Goal: Task Accomplishment & Management: Use online tool/utility

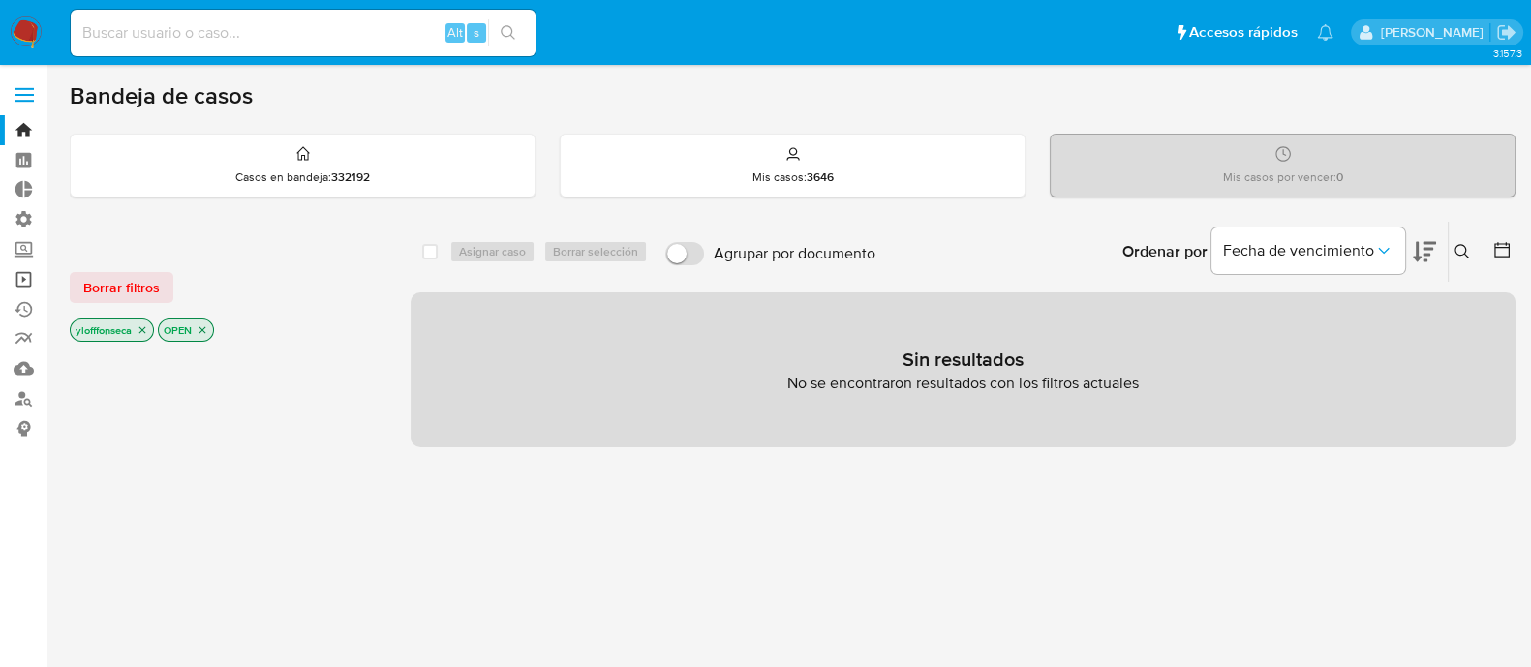
click at [17, 284] on link "Operaciones masivas" at bounding box center [115, 279] width 231 height 30
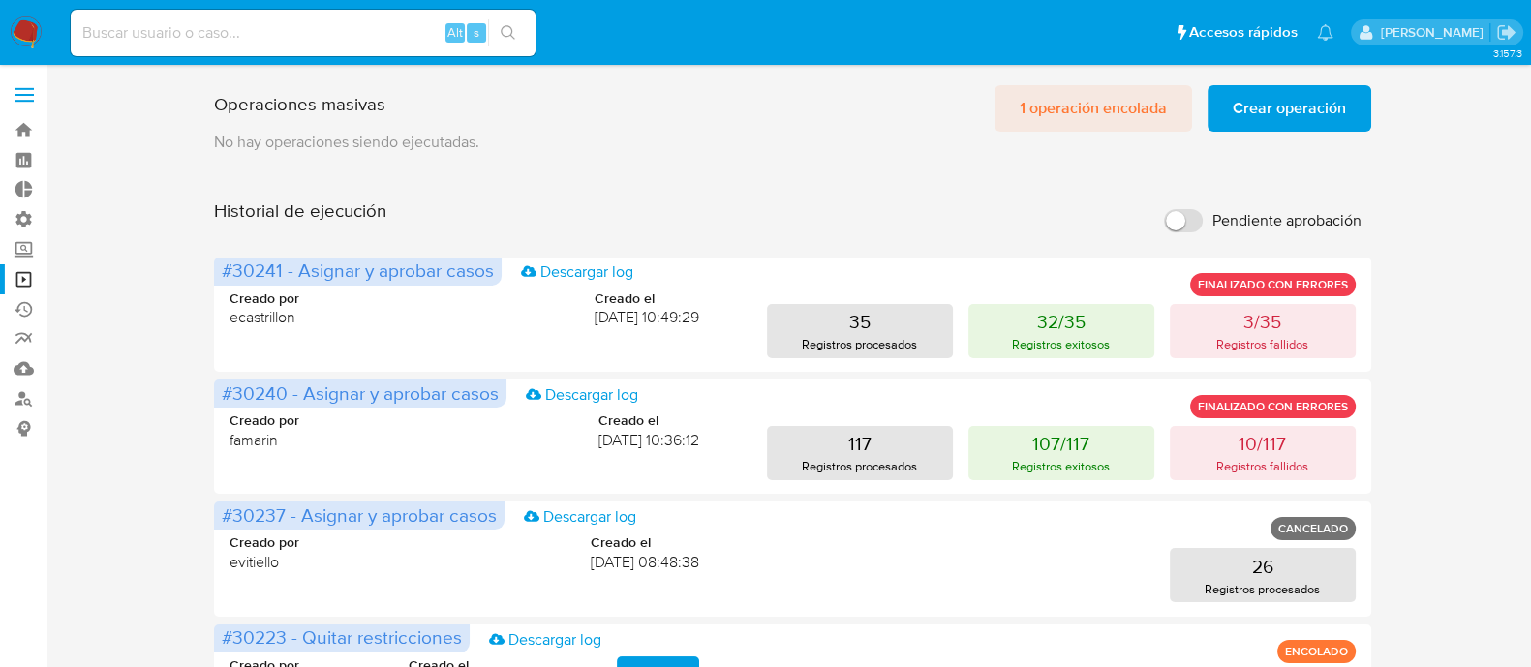
click at [1049, 108] on span "1 operación encolada" at bounding box center [1093, 108] width 147 height 43
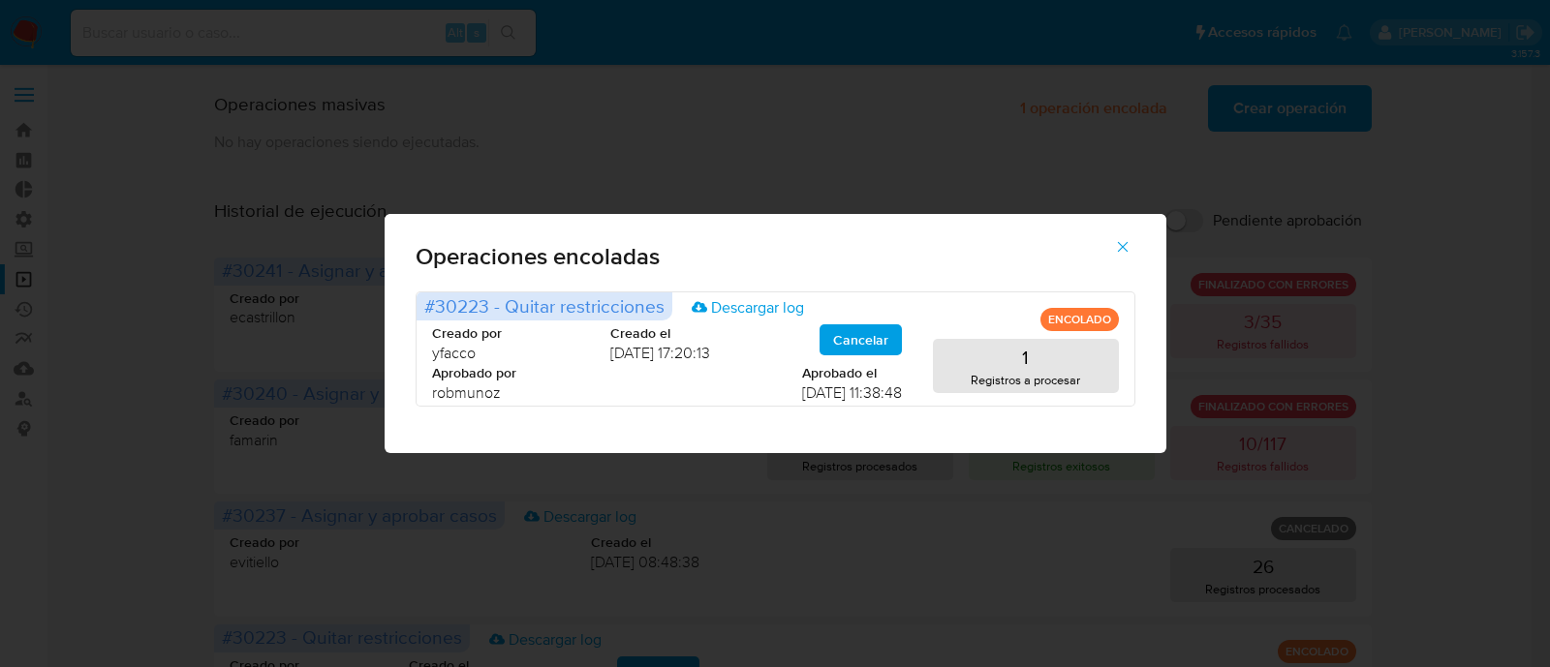
click at [1121, 252] on icon "button" at bounding box center [1122, 246] width 17 height 17
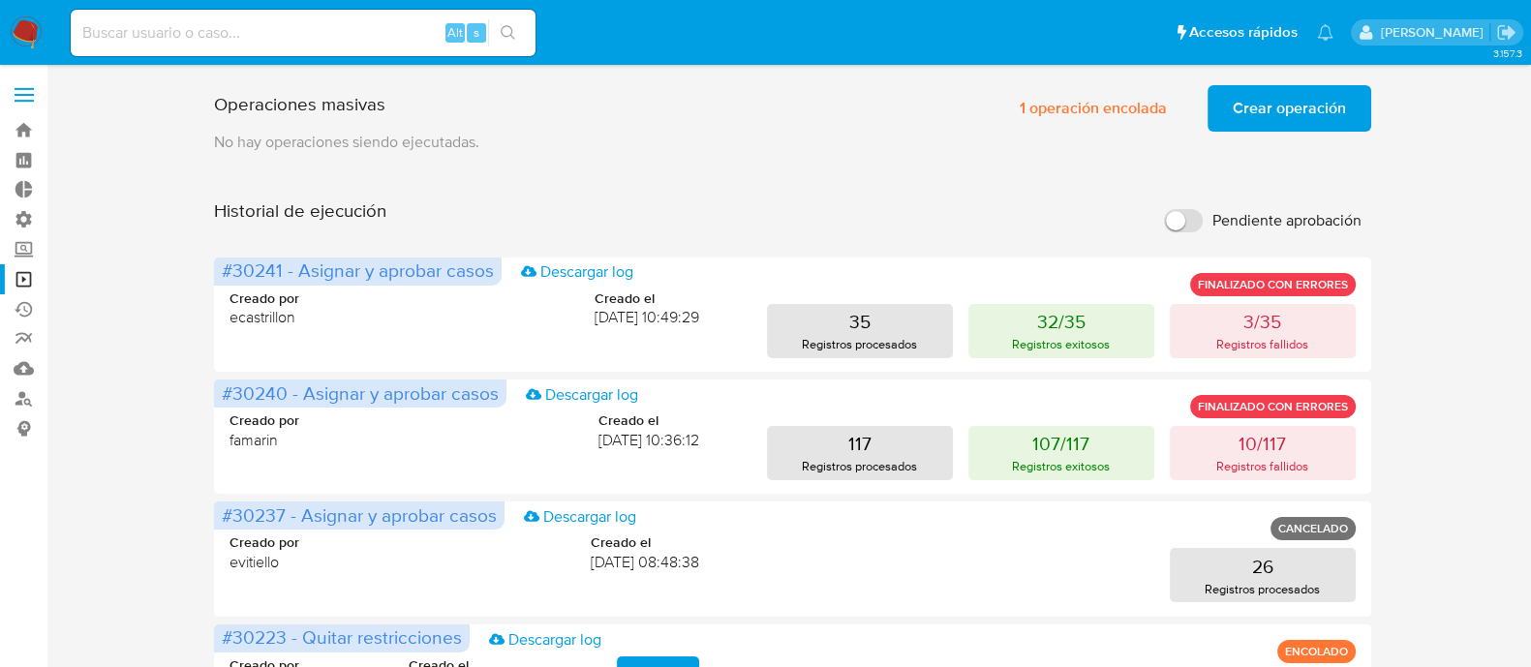
click at [1323, 101] on span "Crear operación" at bounding box center [1289, 108] width 113 height 43
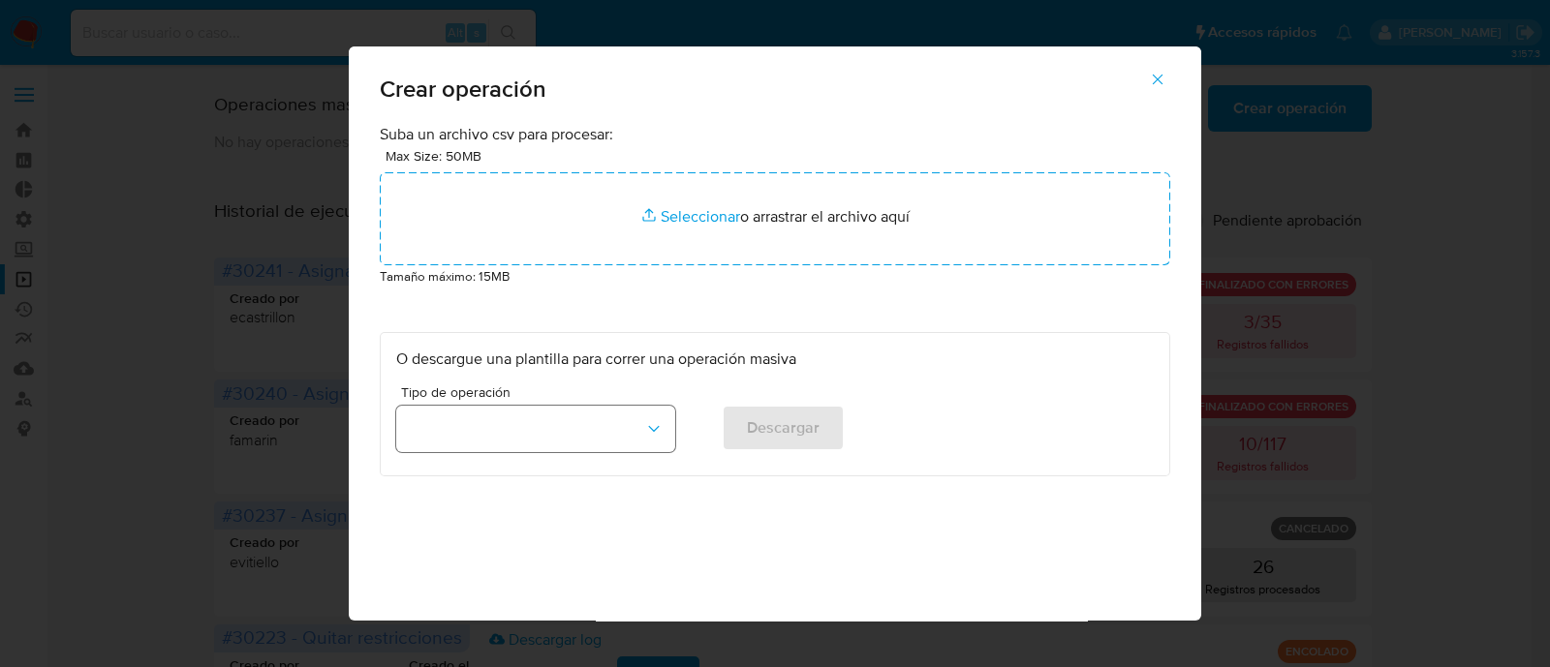
click at [561, 441] on button "button" at bounding box center [535, 429] width 279 height 46
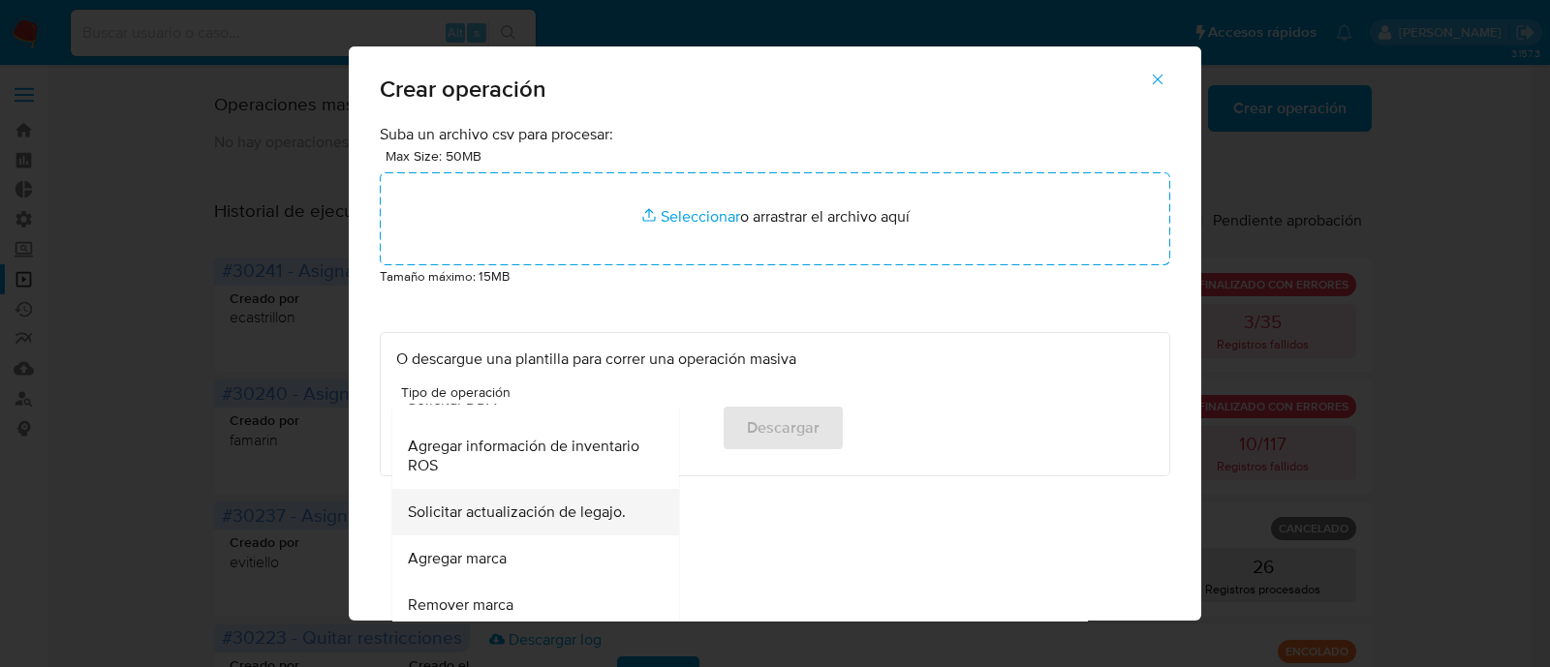
click at [538, 521] on span "Solicitar actualización de legajo." at bounding box center [517, 512] width 218 height 19
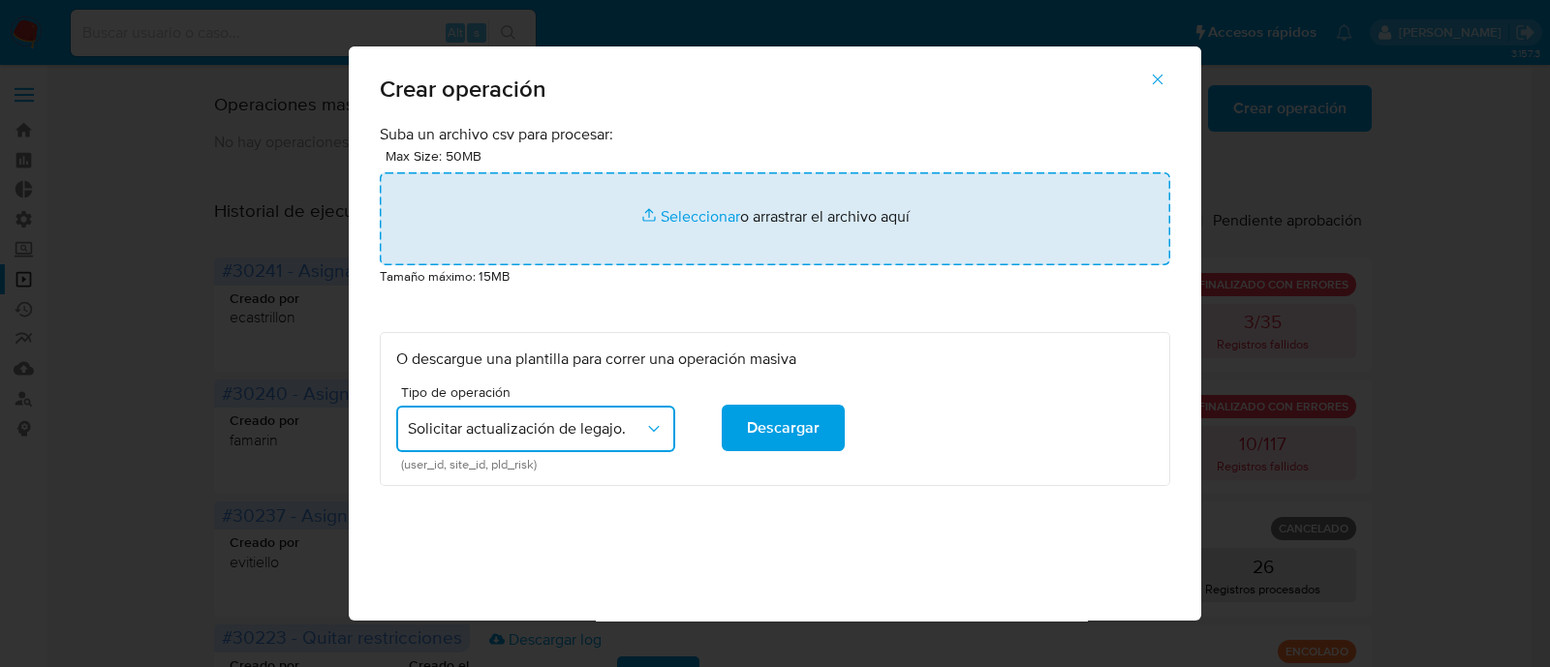
click at [697, 214] on input "file" at bounding box center [775, 218] width 790 height 93
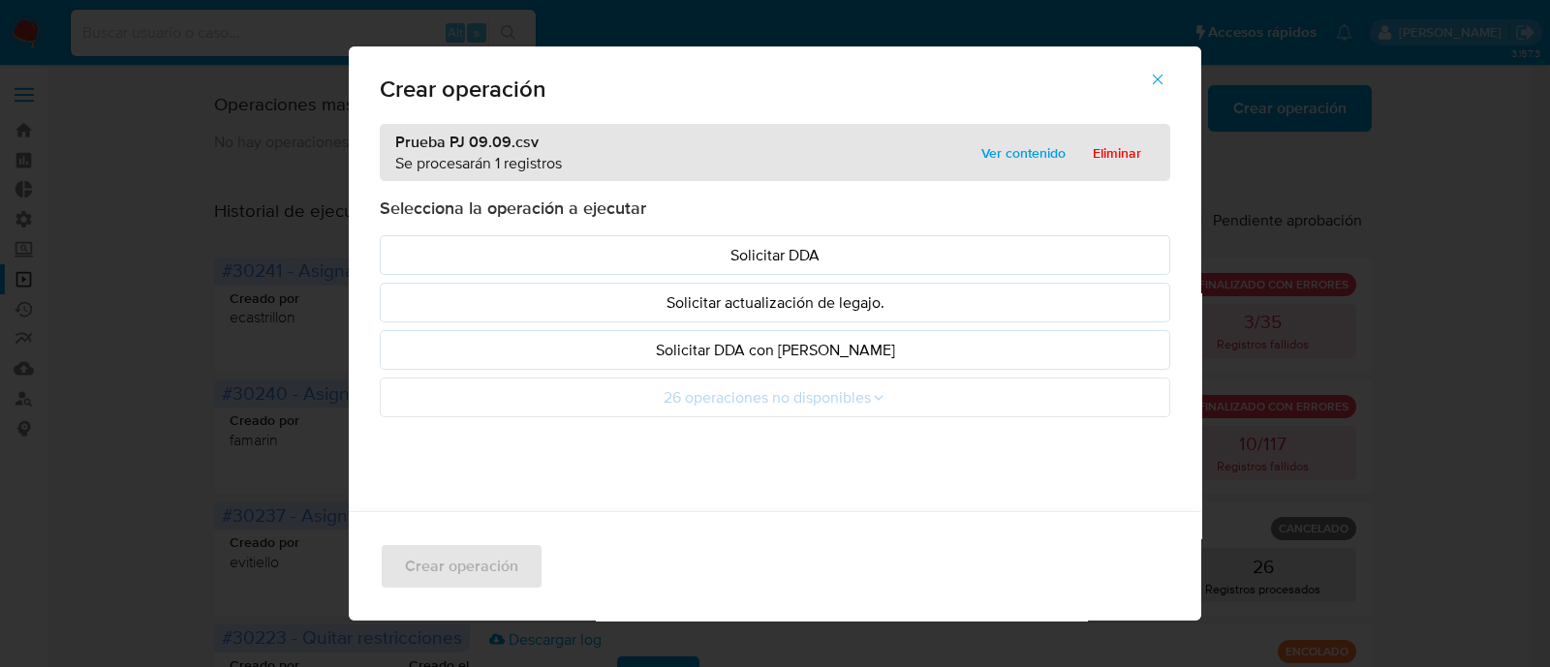
click at [891, 303] on p "Solicitar actualización de legajo." at bounding box center [774, 303] width 757 height 22
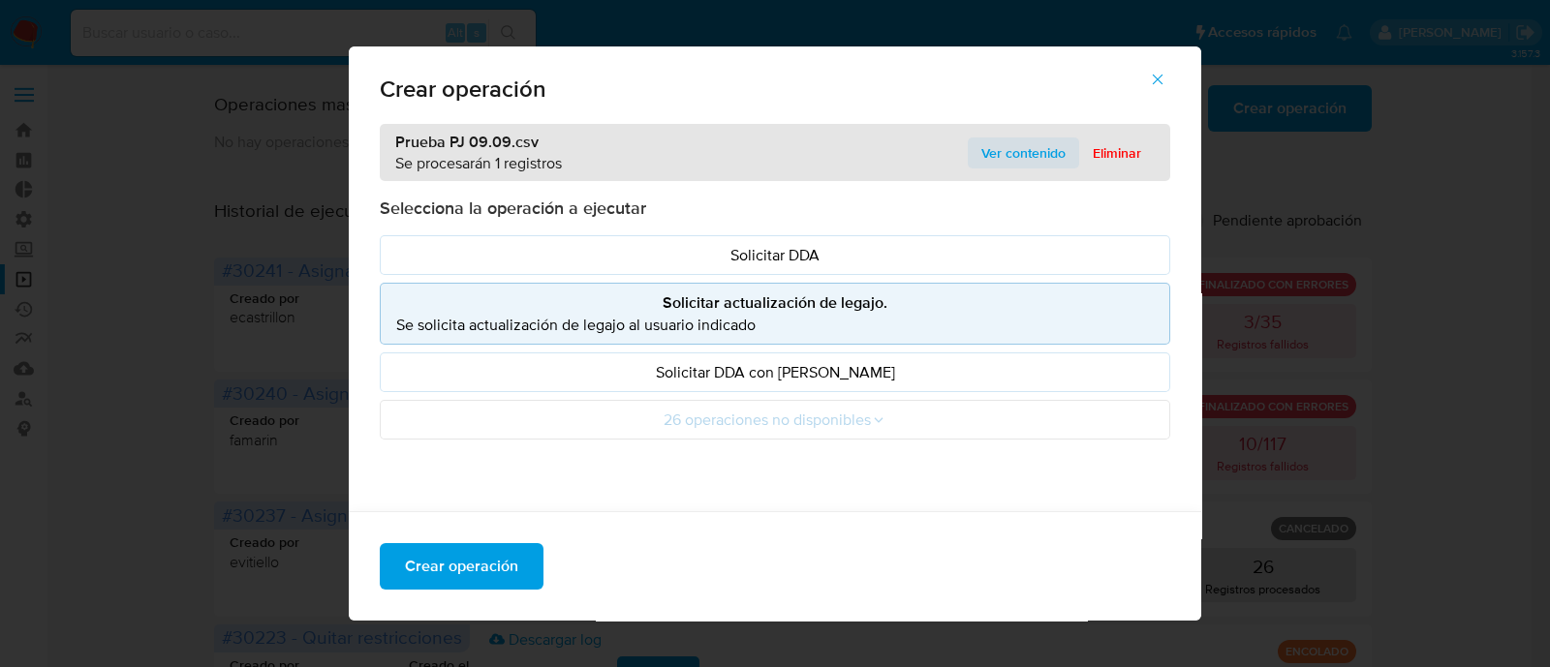
click at [1002, 152] on span "Ver contenido" at bounding box center [1023, 152] width 84 height 27
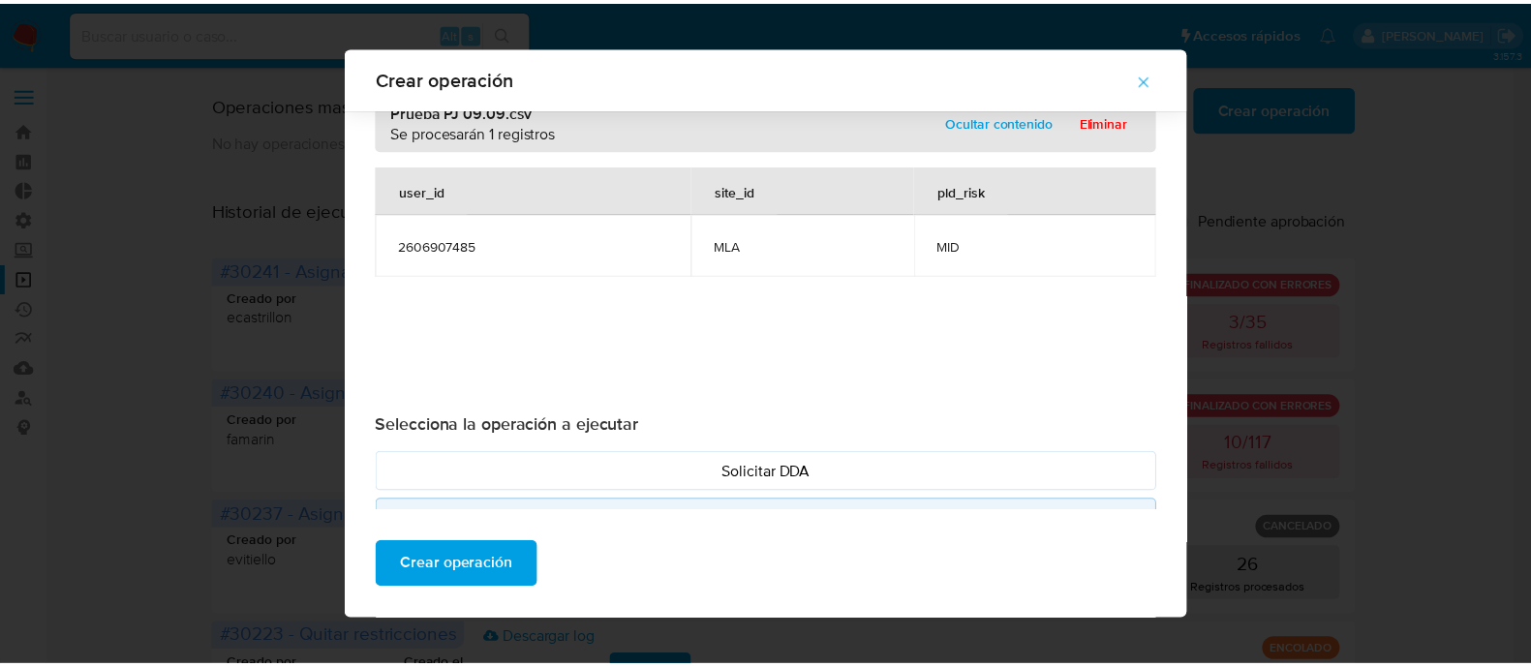
scroll to position [15, 0]
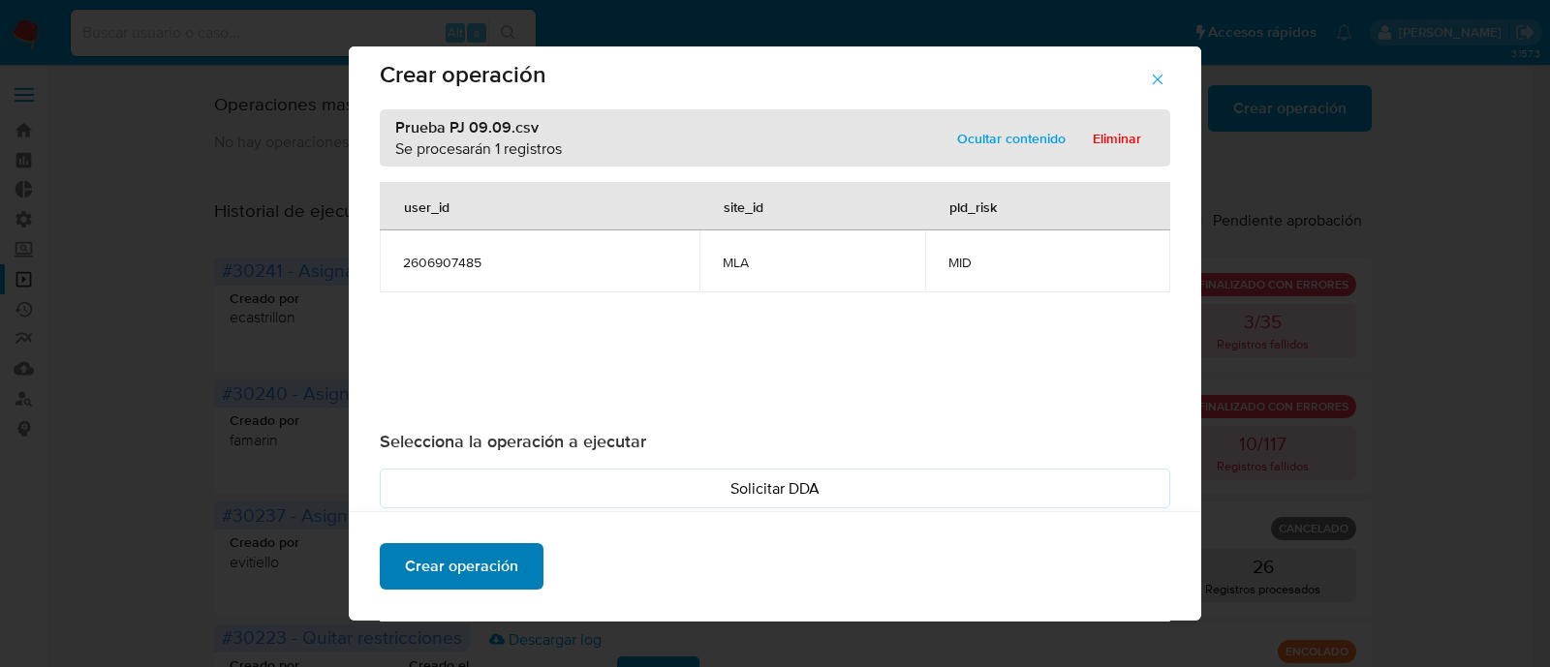
click at [458, 570] on span "Crear operación" at bounding box center [461, 566] width 113 height 43
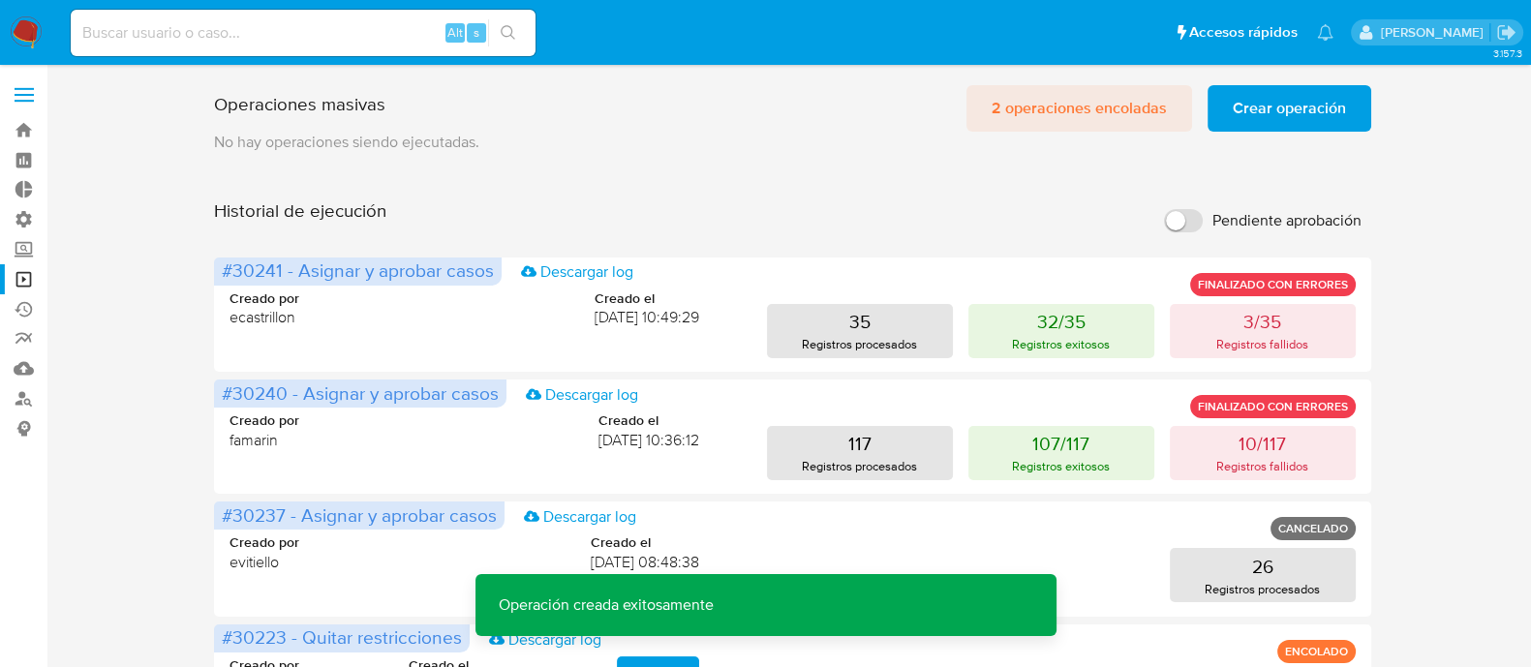
click at [1109, 104] on span "2 operaciones encoladas" at bounding box center [1079, 108] width 175 height 43
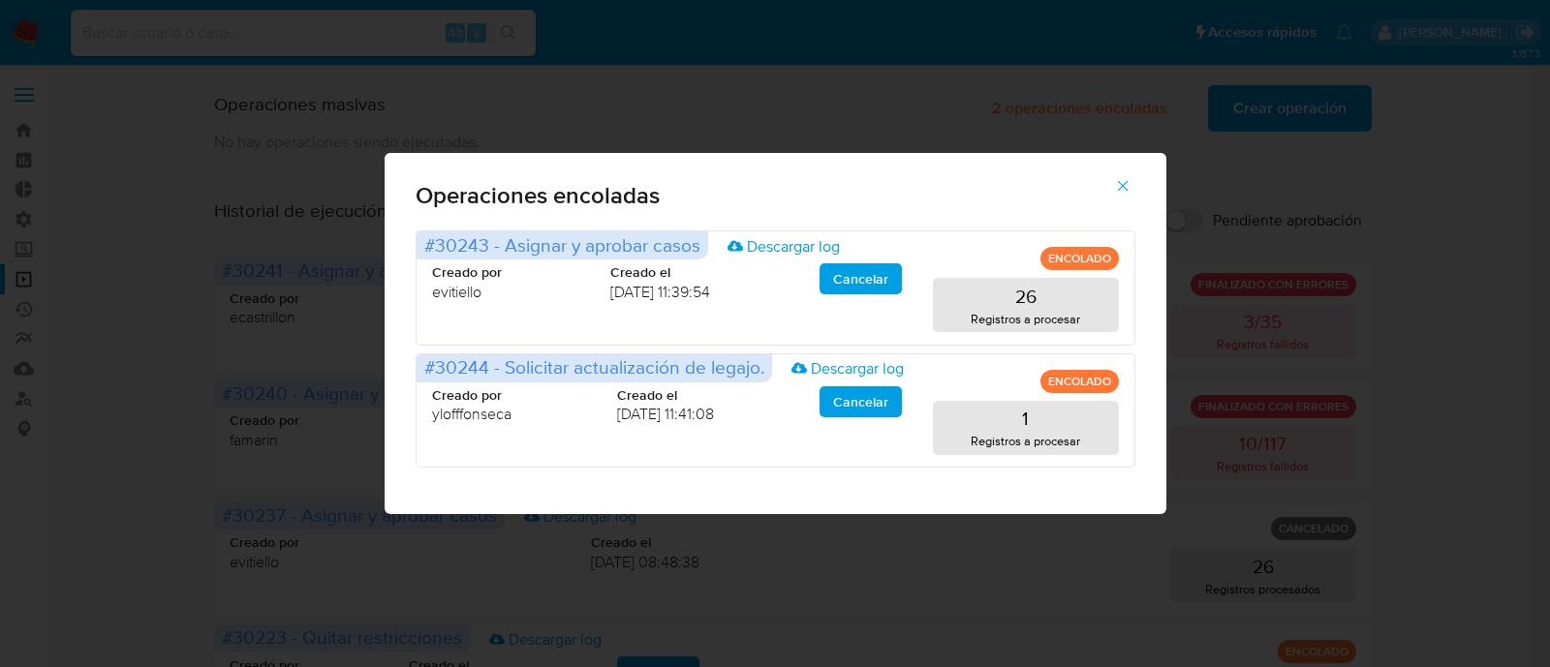
click at [1124, 196] on span "button" at bounding box center [1122, 186] width 17 height 43
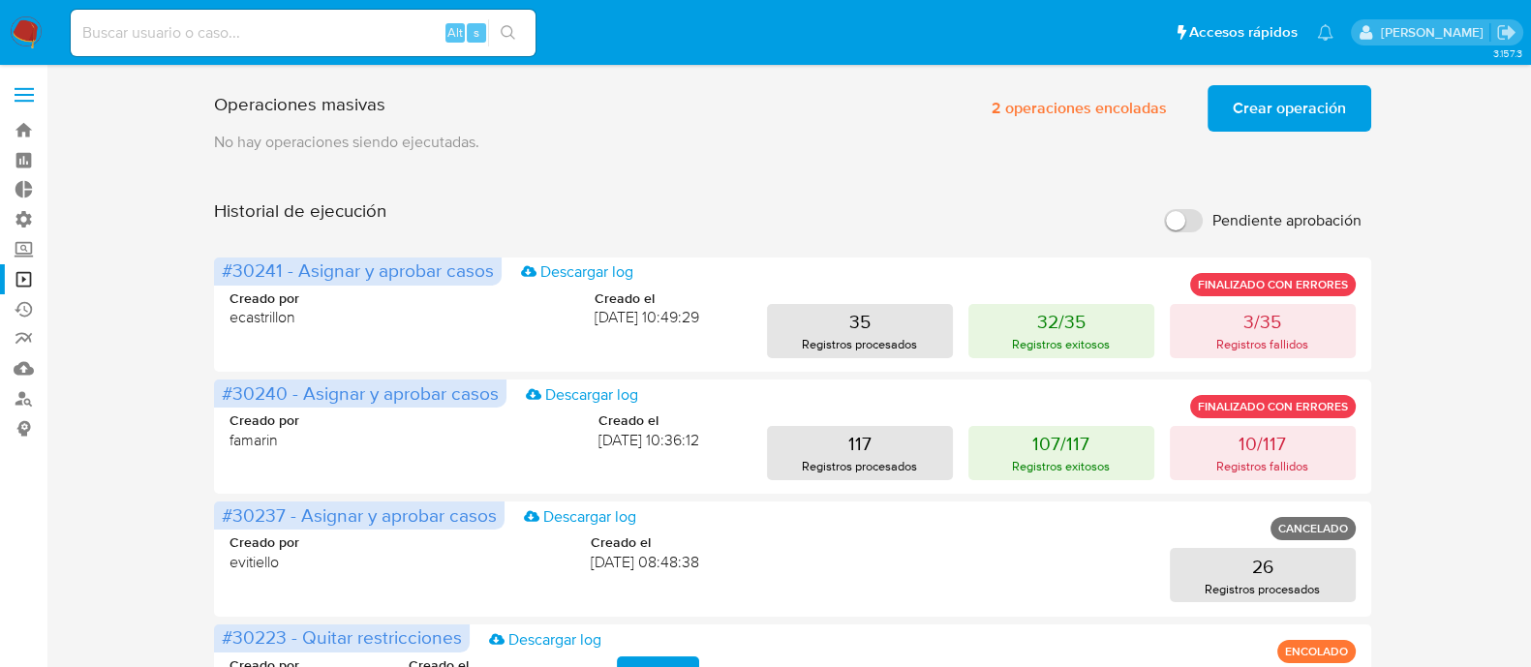
click at [19, 50] on nav "Pausado Ver notificaciones Alt s Accesos rápidos Presiona las siguientes teclas…" at bounding box center [765, 32] width 1531 height 65
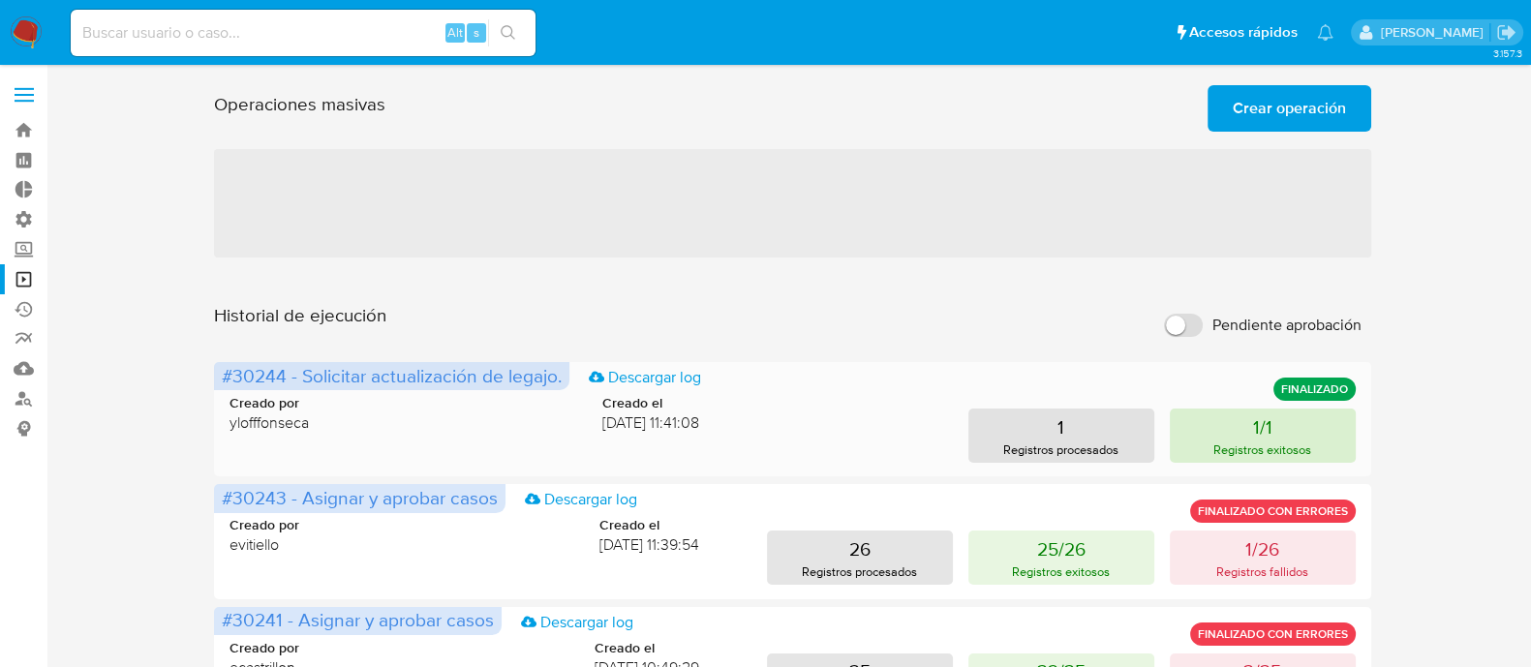
click at [1225, 452] on p "Registros exitosos" at bounding box center [1263, 450] width 98 height 18
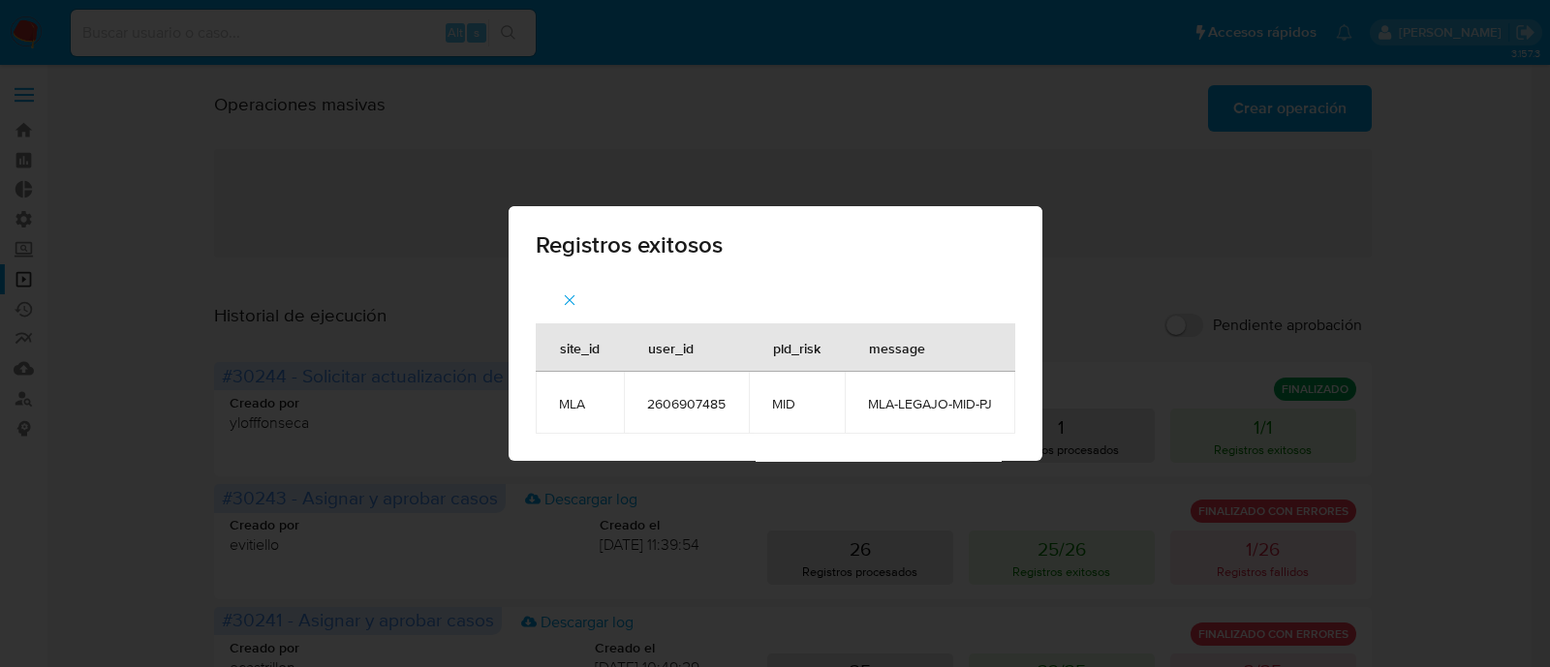
click at [886, 136] on div "Registros exitosos site_id user_id pld_risk message MLA 2606907485 MID MLA-LEGA…" at bounding box center [775, 333] width 1550 height 667
click at [577, 301] on button "button" at bounding box center [570, 300] width 68 height 46
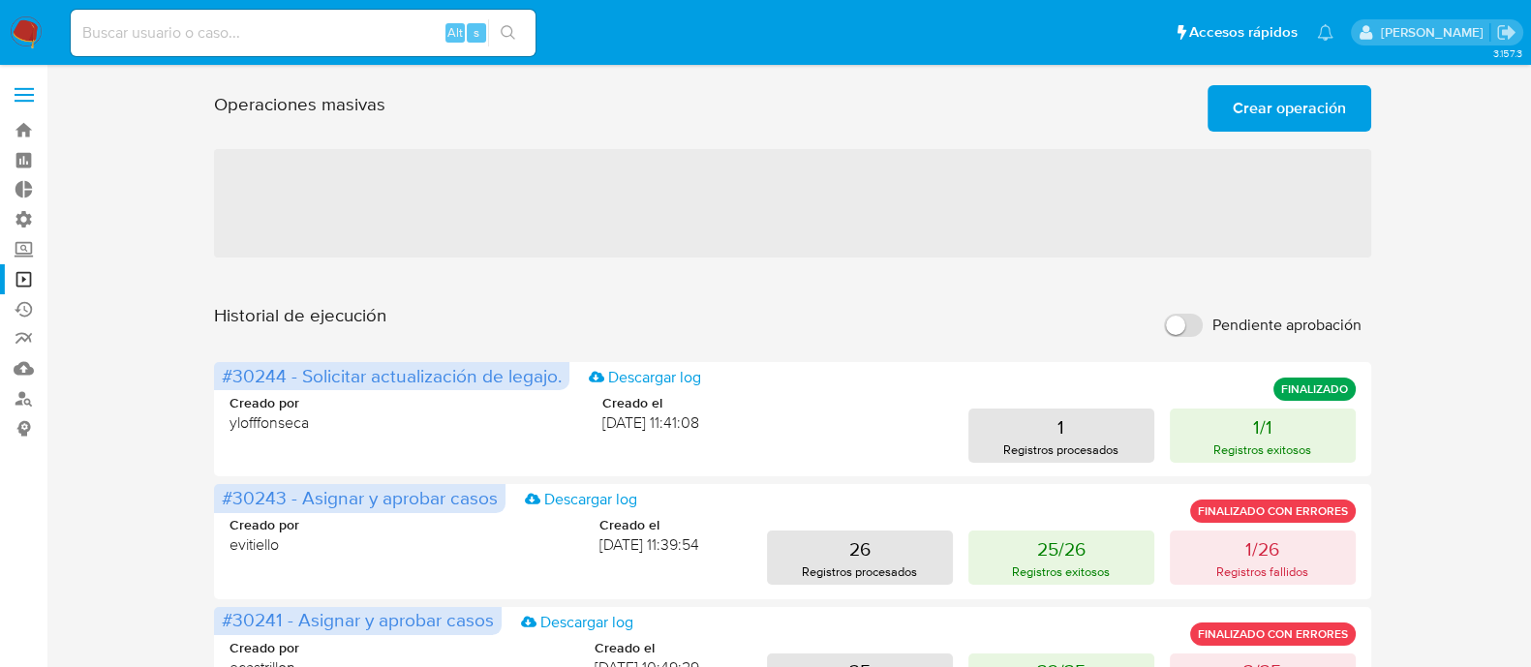
click at [1322, 95] on span "Crear operación" at bounding box center [1289, 108] width 113 height 43
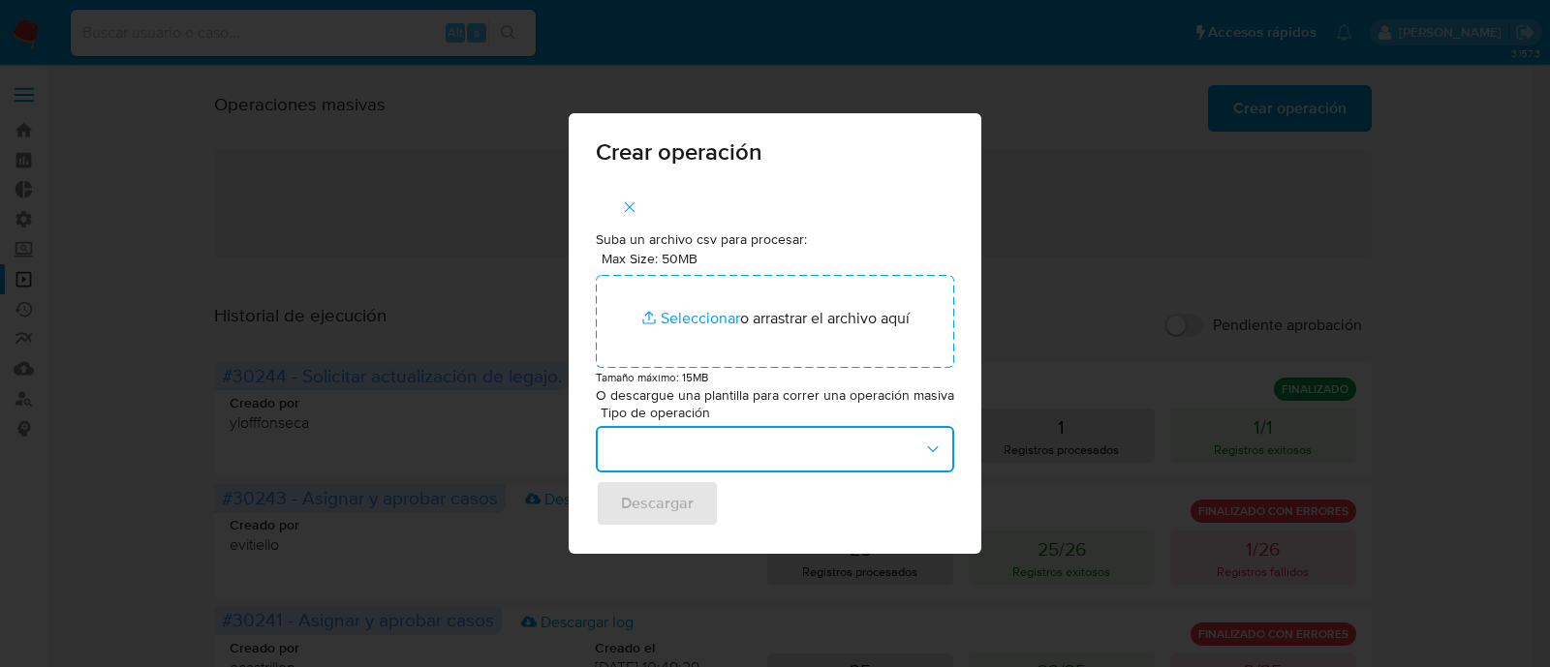
click at [793, 447] on button "button" at bounding box center [775, 449] width 358 height 46
click at [229, 187] on div "Crear operación Suba un archivo csv para procesar: Max Size: 50MB Seleccionar a…" at bounding box center [775, 333] width 1550 height 667
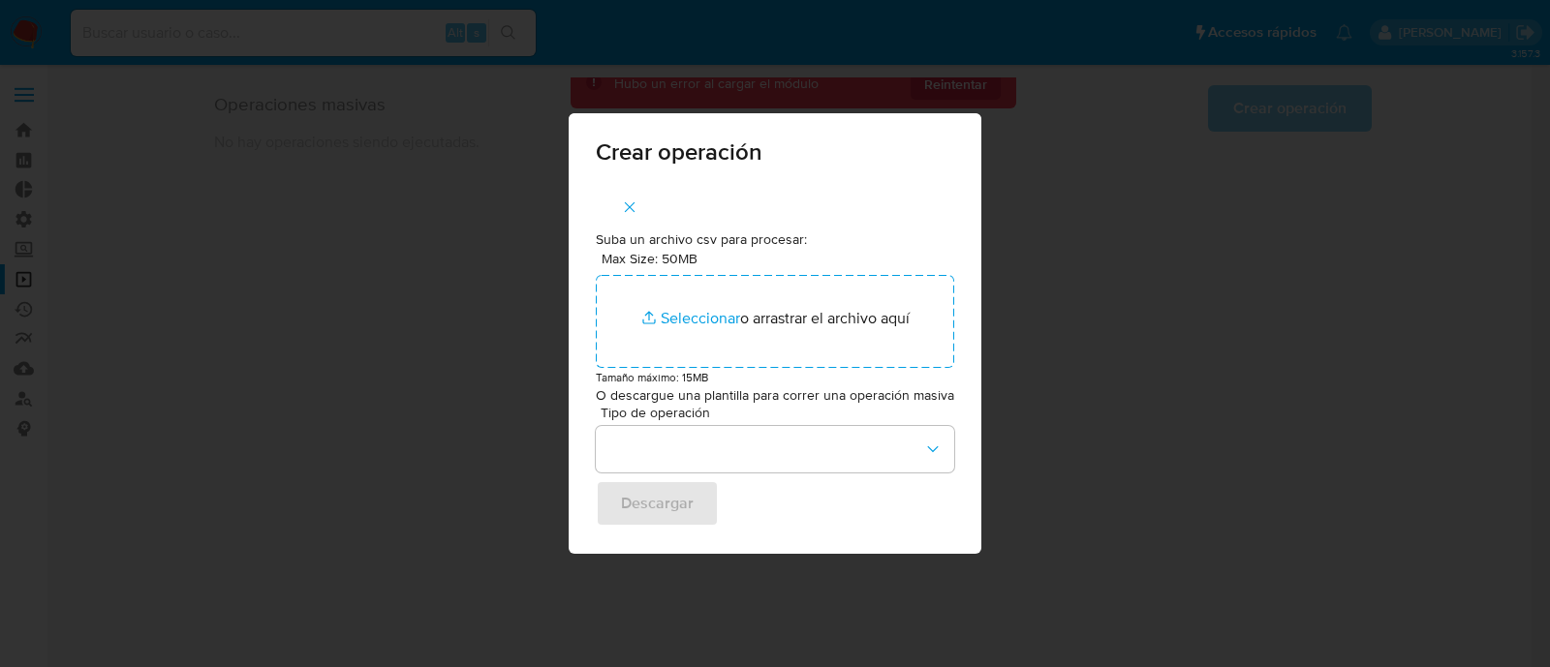
click at [706, 477] on div "Tipo de operación Descargar" at bounding box center [775, 466] width 358 height 121
click at [710, 475] on div "Tipo de operación Descargar" at bounding box center [775, 466] width 358 height 121
click at [717, 461] on button "button" at bounding box center [775, 449] width 358 height 46
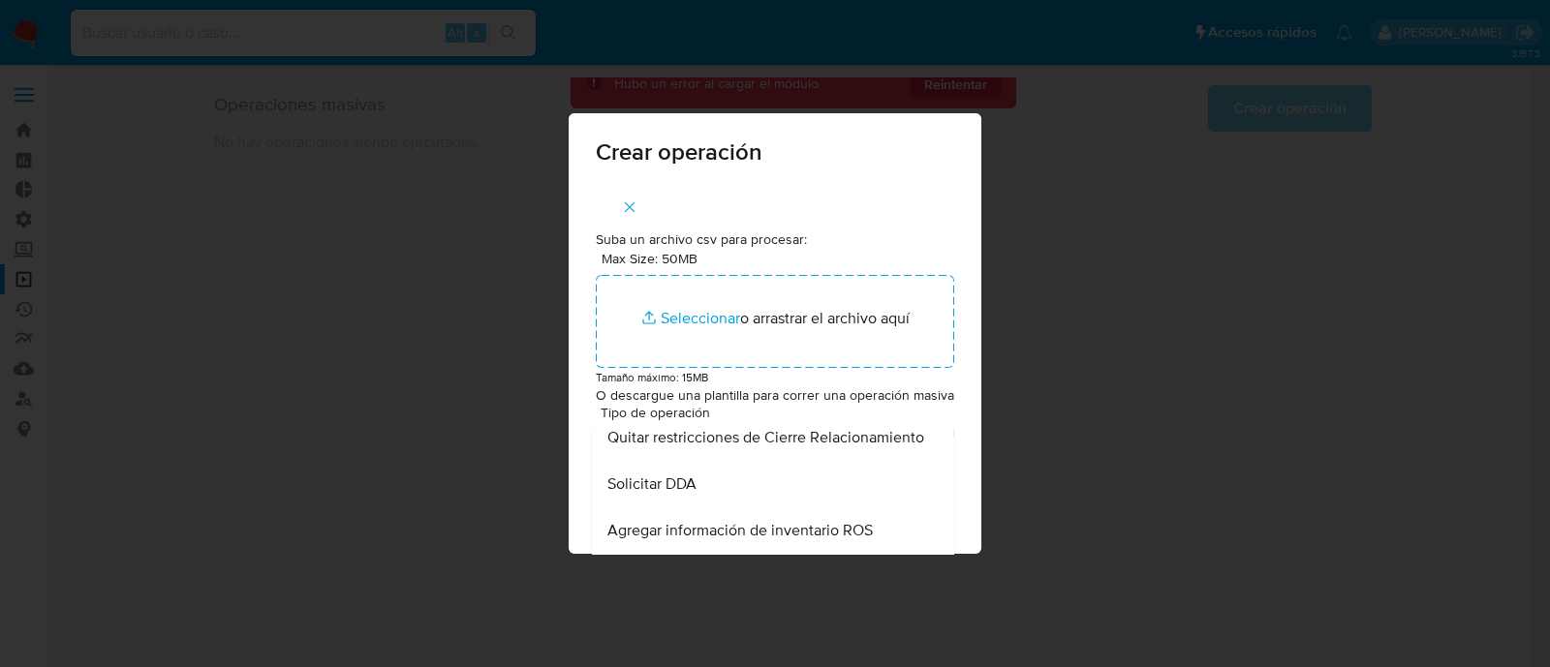
scroll to position [846, 0]
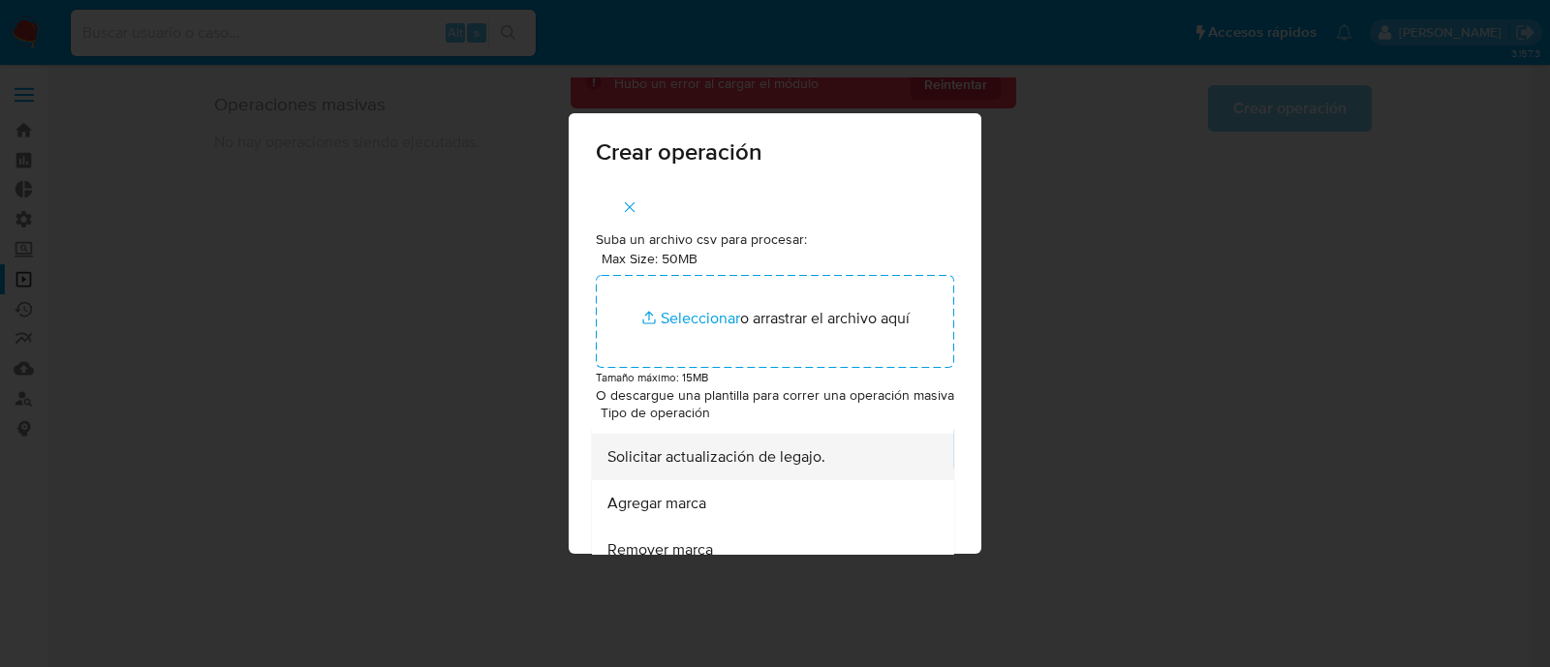
click at [777, 467] on span "Solicitar actualización de legajo." at bounding box center [716, 456] width 218 height 19
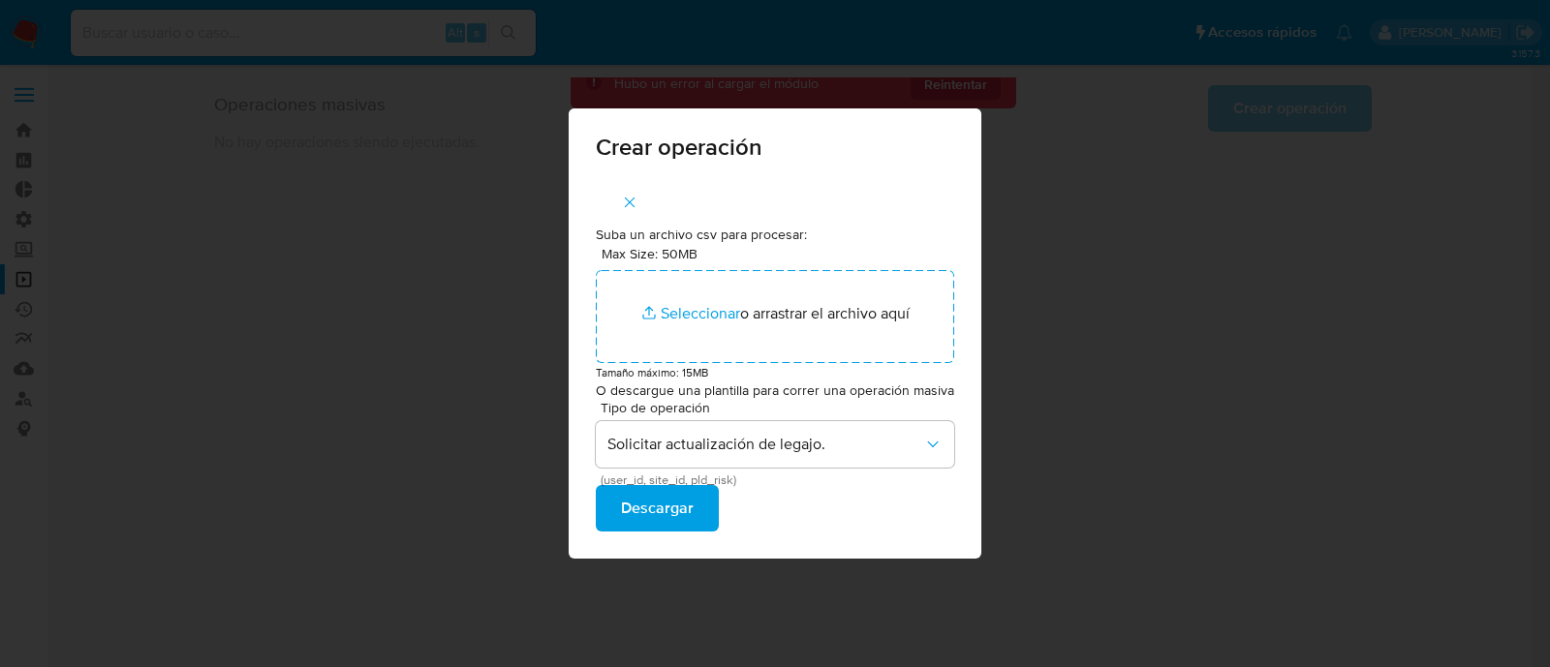
click at [688, 521] on span "Descargar" at bounding box center [657, 508] width 73 height 43
